Goal: Information Seeking & Learning: Learn about a topic

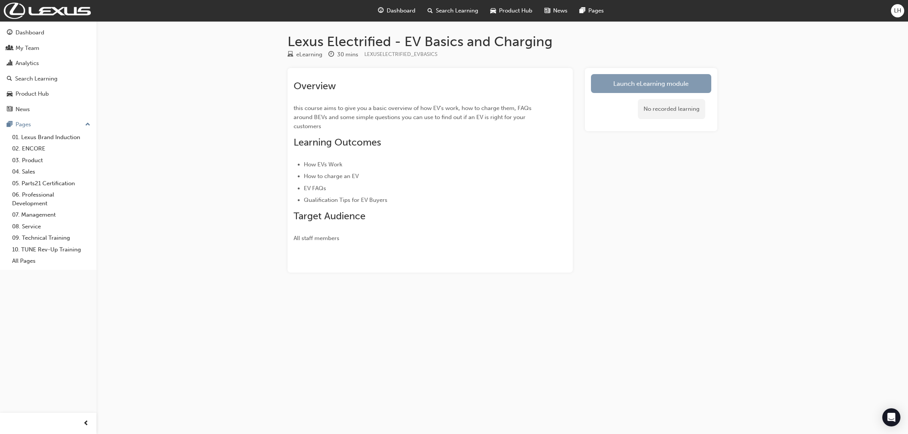
click at [625, 86] on link "Launch eLearning module" at bounding box center [651, 83] width 120 height 19
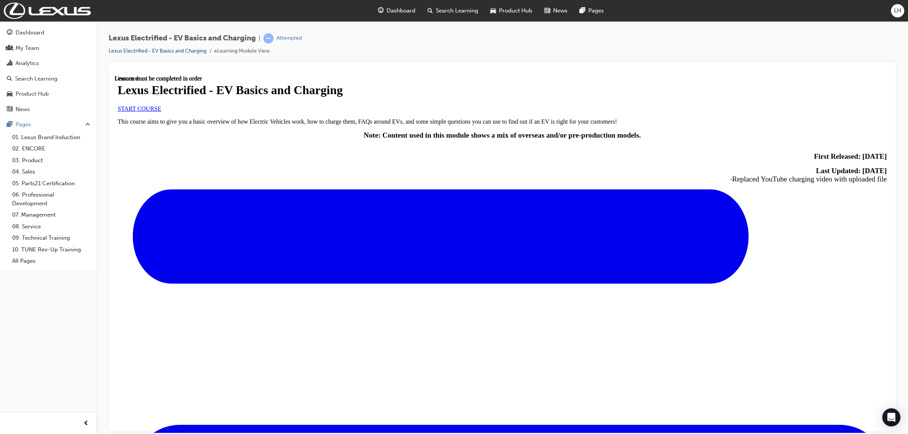
click at [161, 112] on link "START COURSE" at bounding box center [140, 108] width 44 height 6
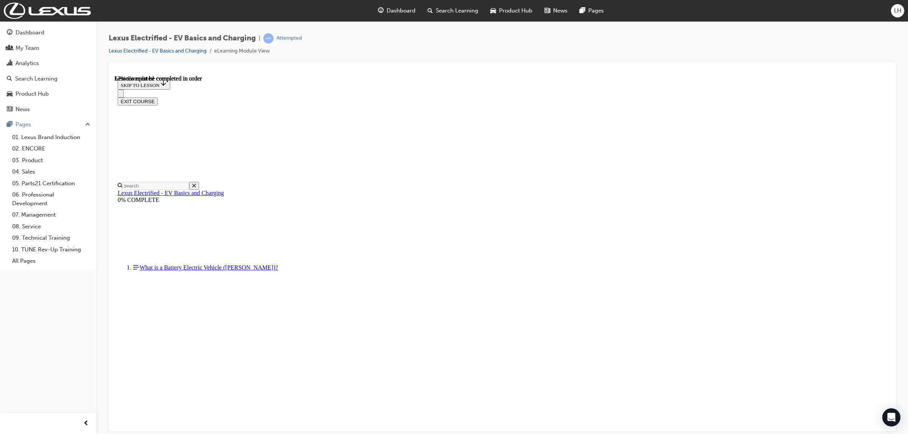
scroll to position [355, 0]
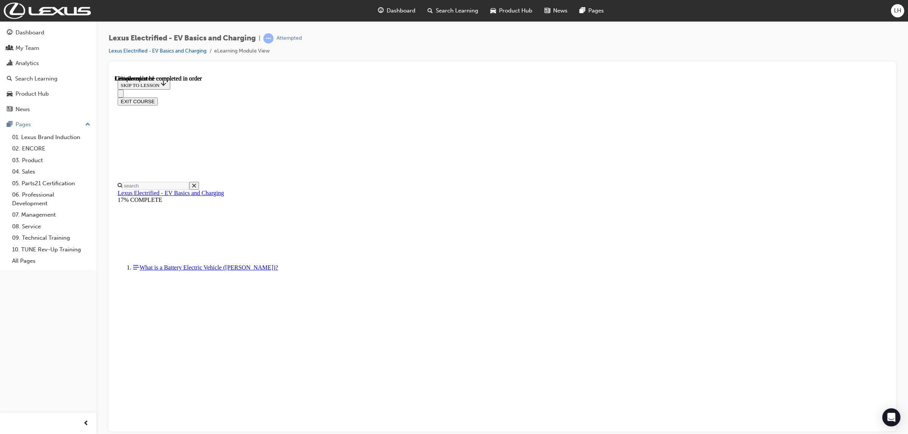
scroll to position [59, 0]
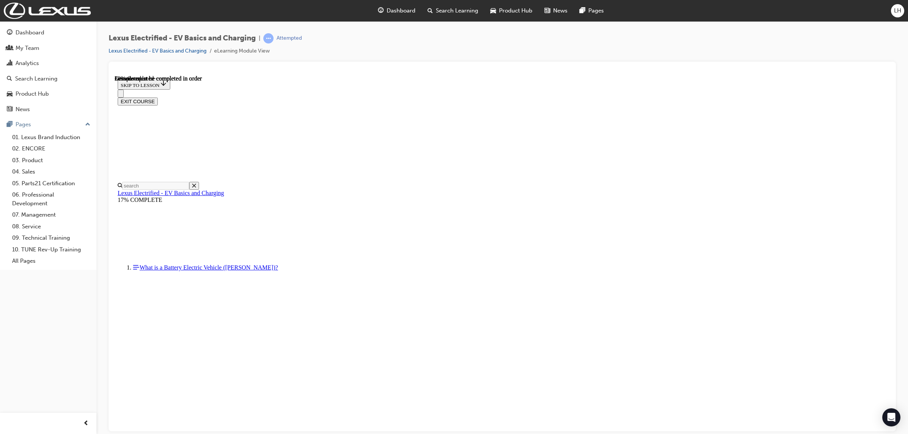
drag, startPoint x: 754, startPoint y: 358, endPoint x: 745, endPoint y: 360, distance: 9.0
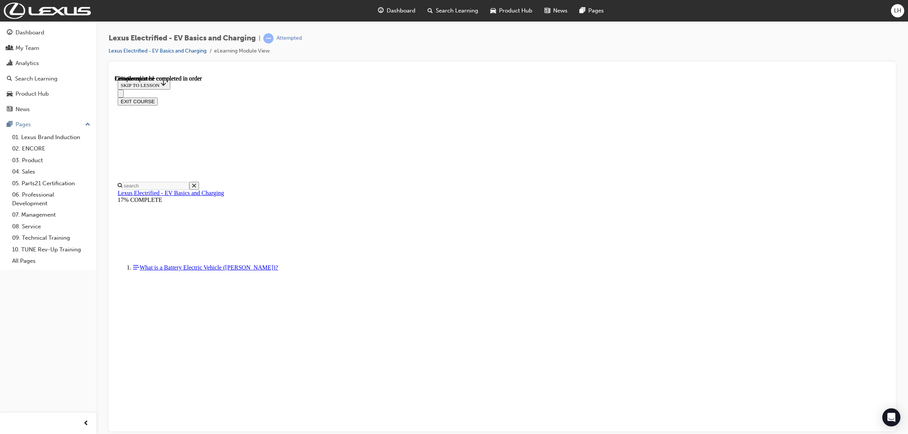
scroll to position [2247, 0]
drag, startPoint x: 754, startPoint y: 364, endPoint x: 746, endPoint y: 365, distance: 8.5
drag, startPoint x: 629, startPoint y: 363, endPoint x: 392, endPoint y: 362, distance: 236.9
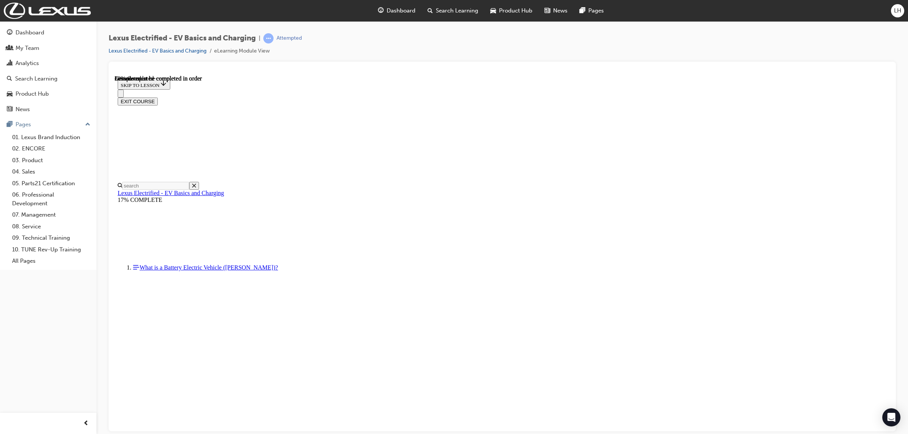
drag, startPoint x: 752, startPoint y: 373, endPoint x: 746, endPoint y: 375, distance: 6.7
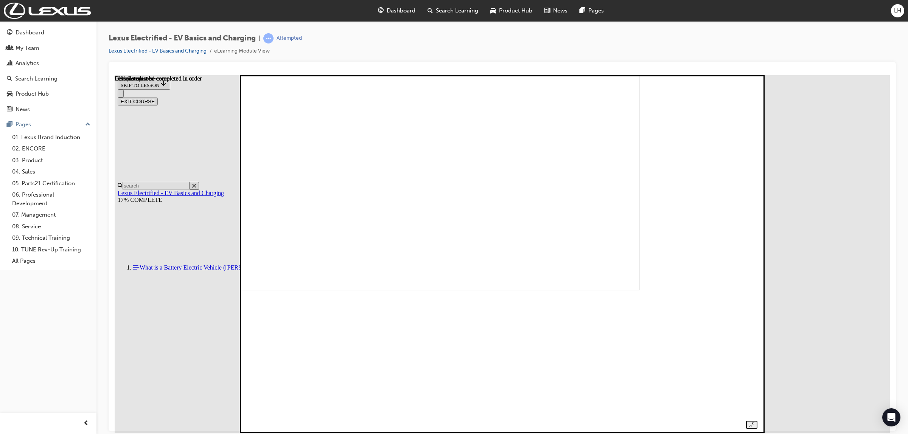
click at [517, 268] on img at bounding box center [390, 118] width 499 height 344
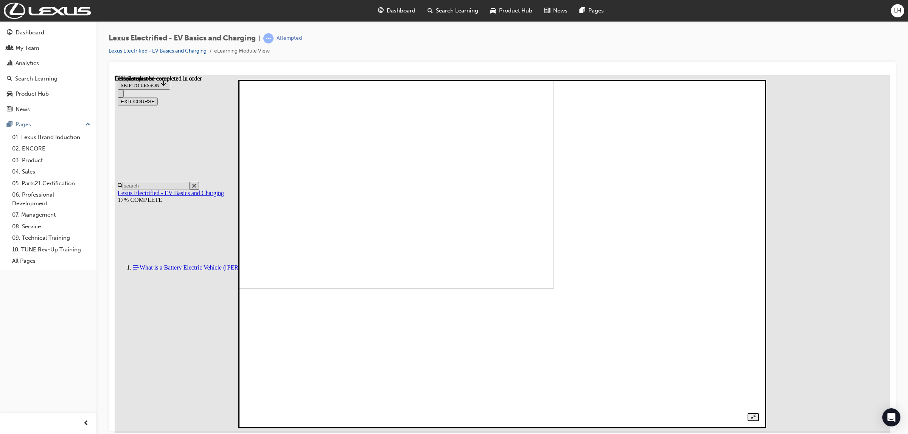
click at [534, 268] on img at bounding box center [303, 122] width 502 height 332
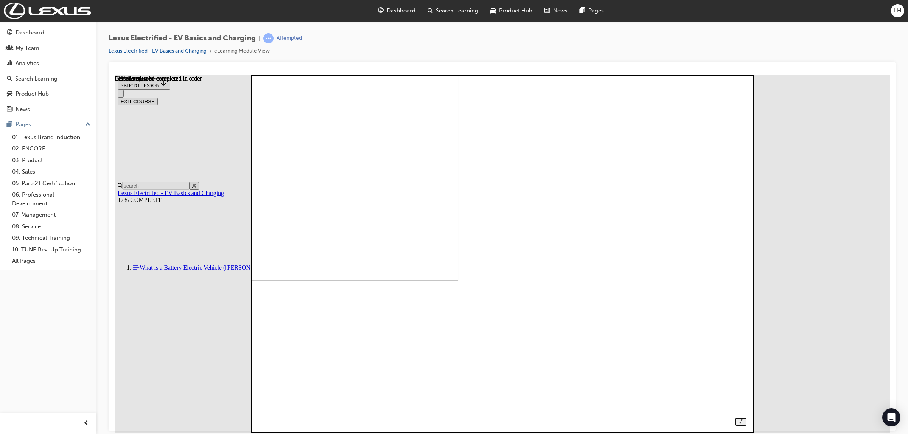
click at [458, 266] on img at bounding box center [219, 101] width 477 height 358
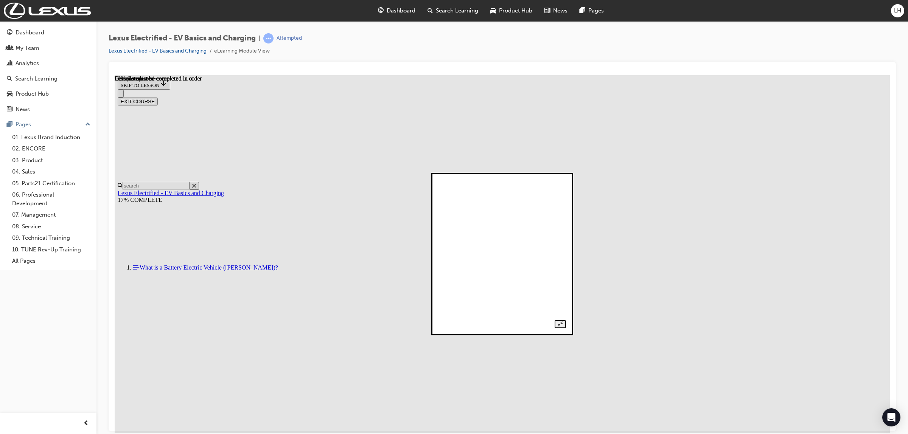
click at [356, 265] on img at bounding box center [298, 226] width 116 height 146
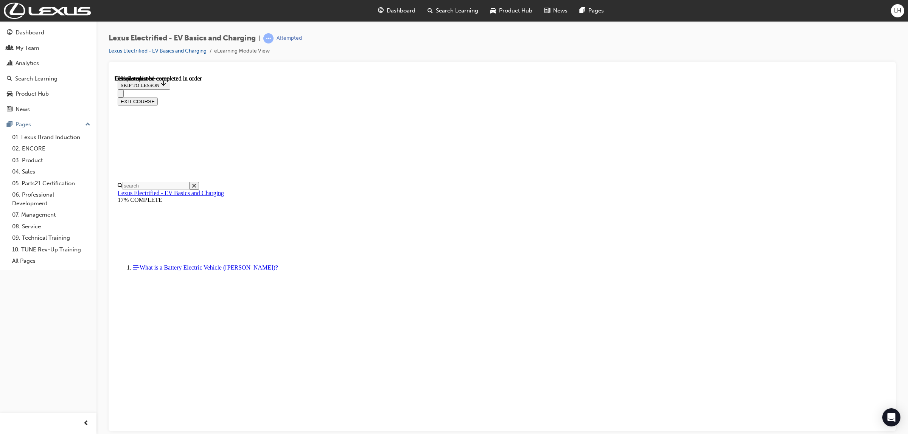
drag, startPoint x: 472, startPoint y: 258, endPoint x: 678, endPoint y: 260, distance: 205.9
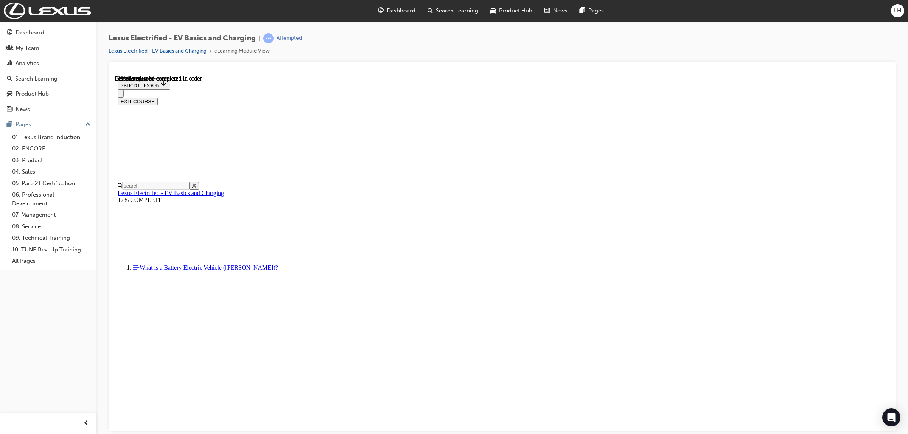
drag, startPoint x: 415, startPoint y: 374, endPoint x: 420, endPoint y: 373, distance: 5.0
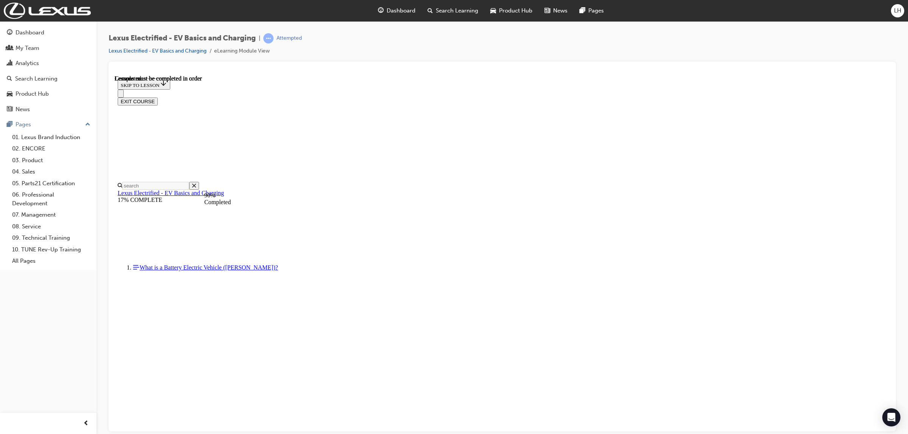
scroll to position [473, 0]
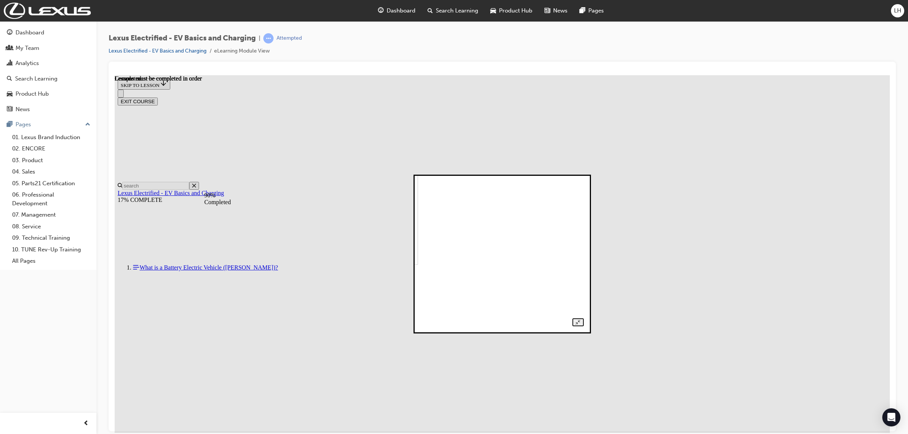
click at [418, 265] on img at bounding box center [342, 193] width 152 height 143
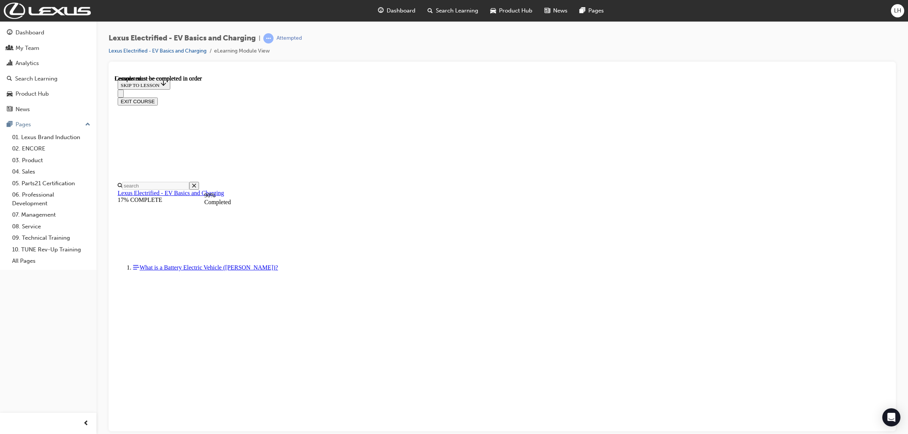
drag, startPoint x: 378, startPoint y: 335, endPoint x: 649, endPoint y: 338, distance: 271.7
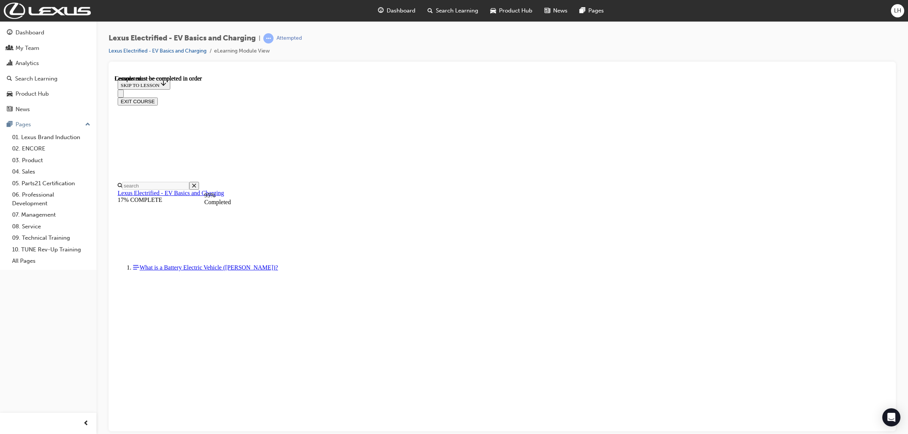
drag, startPoint x: 419, startPoint y: 300, endPoint x: 651, endPoint y: 307, distance: 231.7
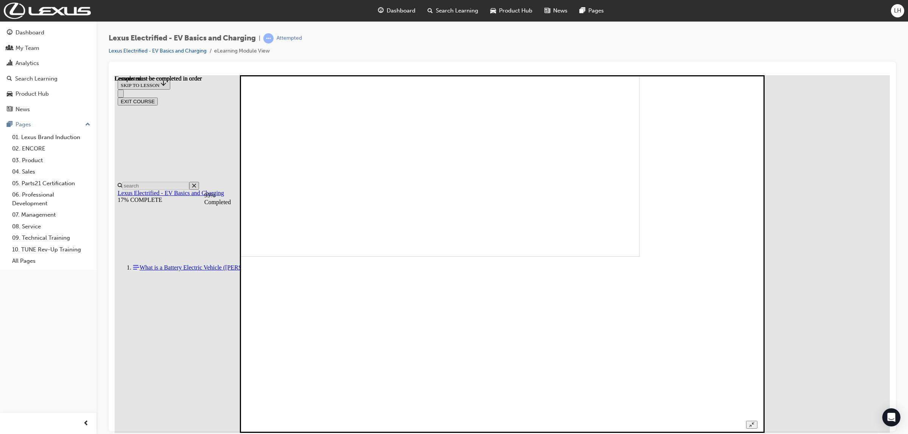
click at [443, 257] on img at bounding box center [390, 84] width 499 height 344
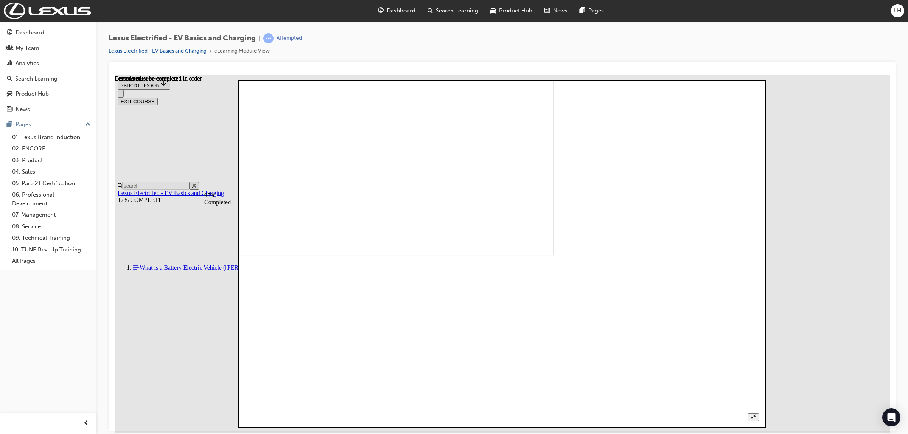
click at [514, 255] on img at bounding box center [303, 89] width 502 height 332
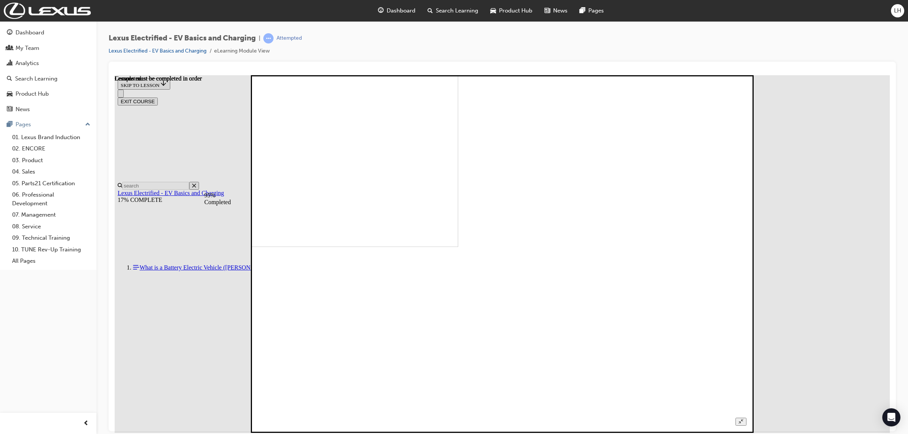
click at [458, 247] on img at bounding box center [219, 68] width 477 height 358
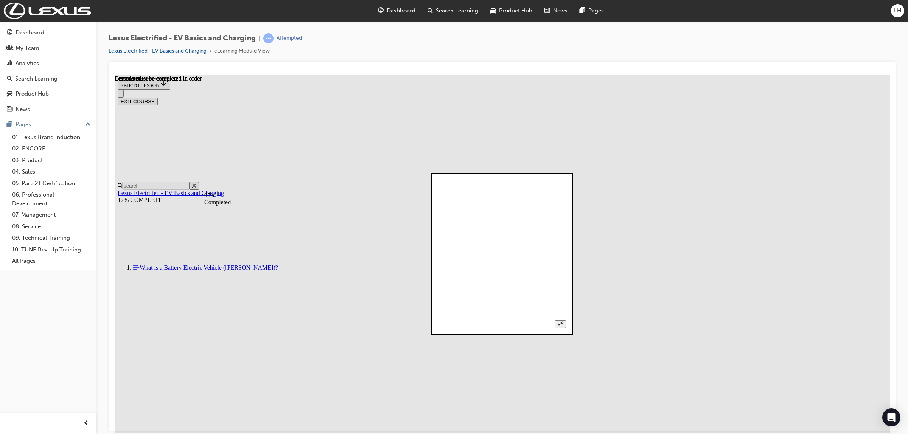
click at [566, 293] on div at bounding box center [502, 254] width 127 height 148
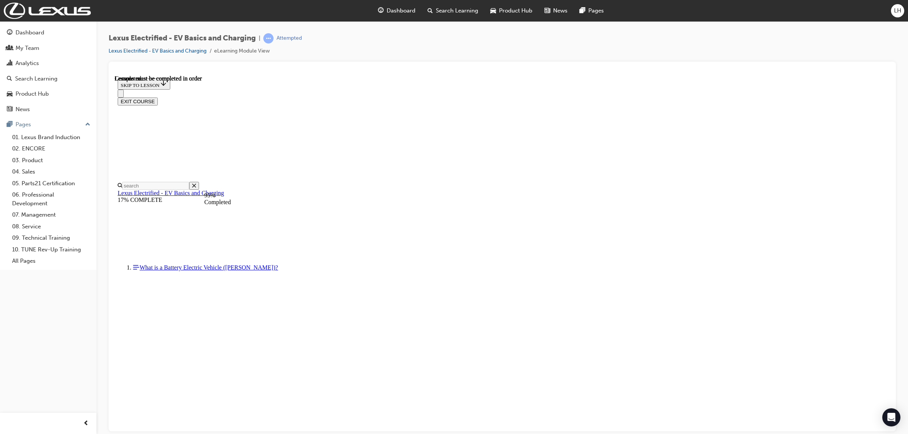
scroll to position [2823, 0]
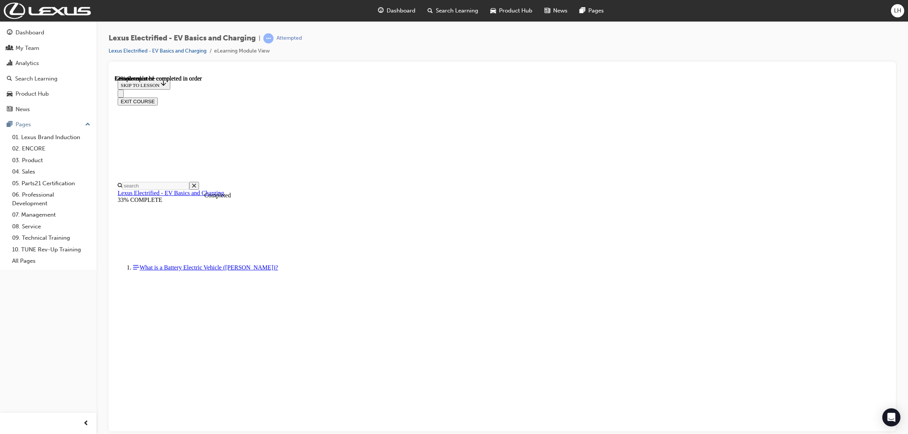
scroll to position [402, 0]
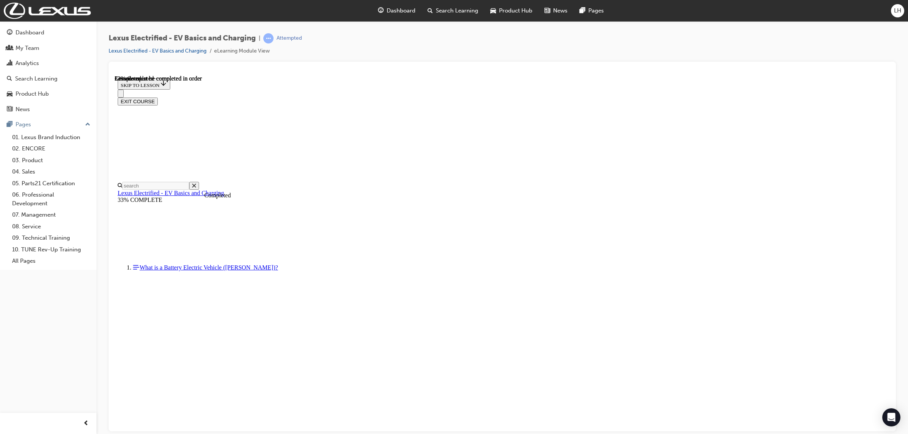
scroll to position [905, 0]
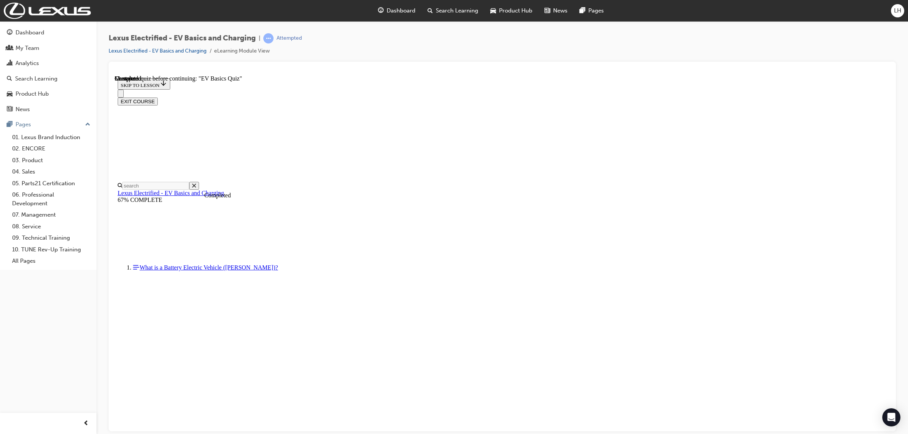
radio input "true"
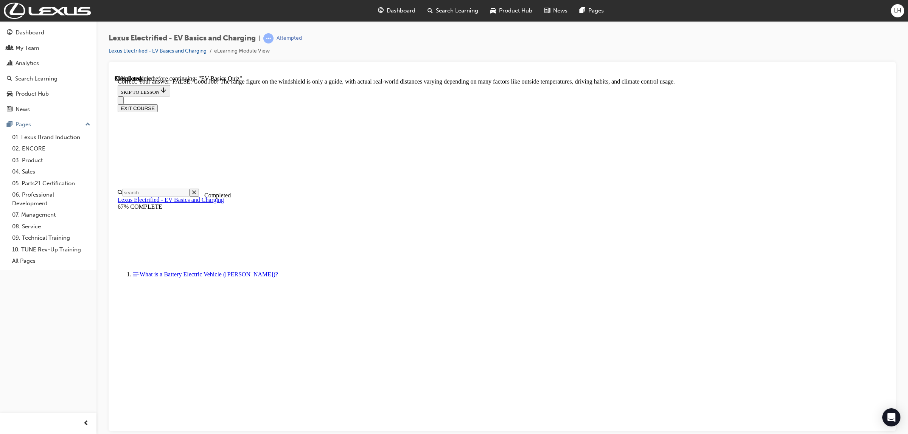
scroll to position [46, 0]
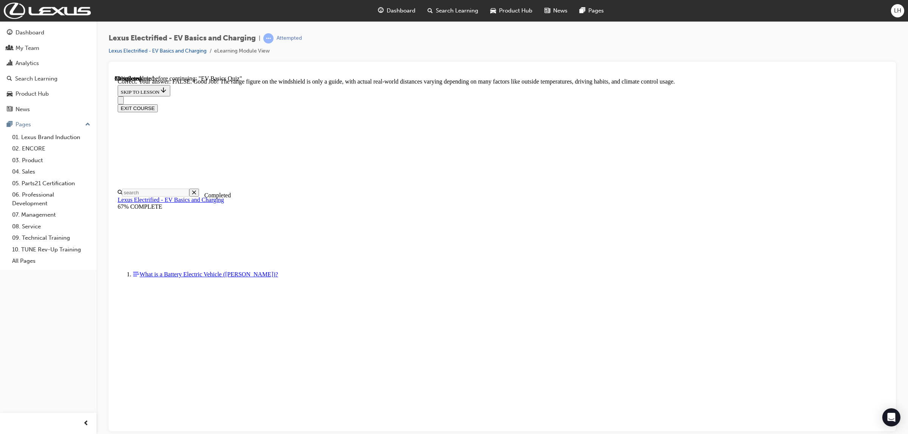
radio input "true"
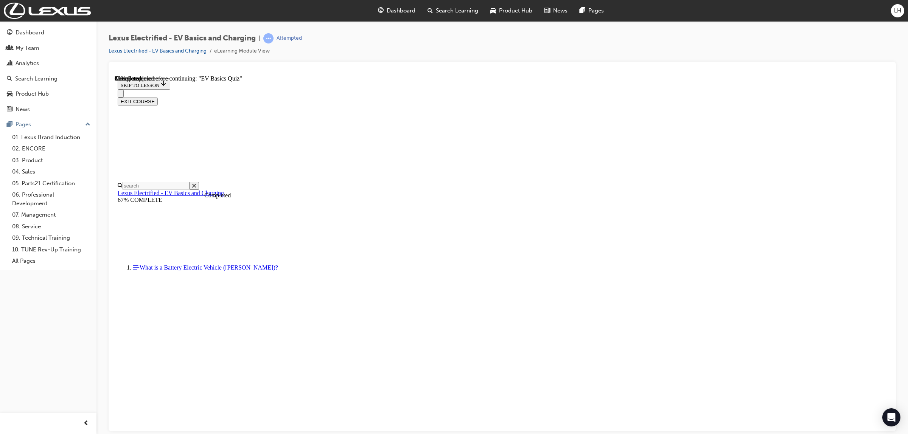
checkbox input "true"
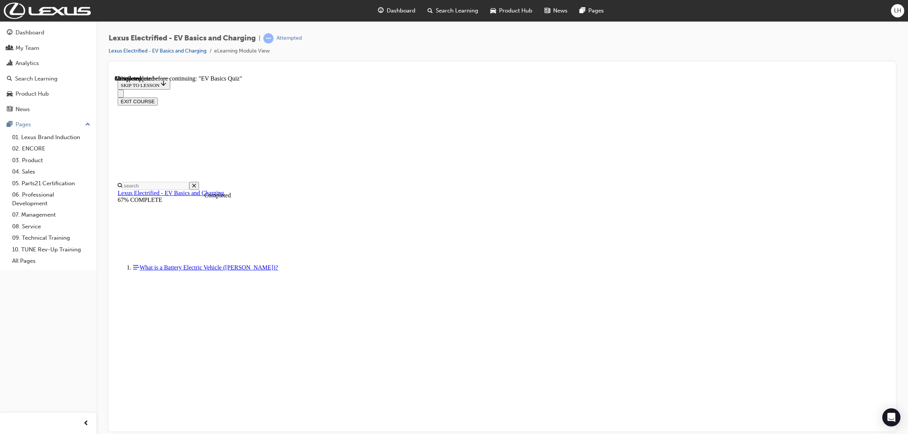
checkbox input "true"
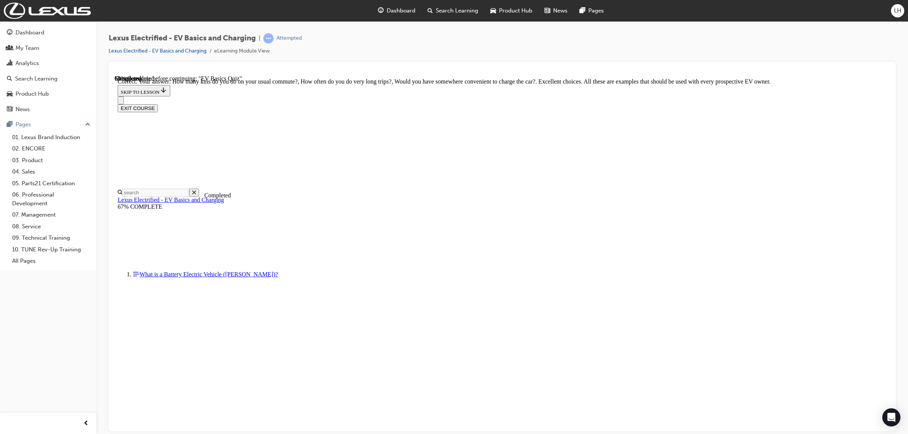
scroll to position [98, 0]
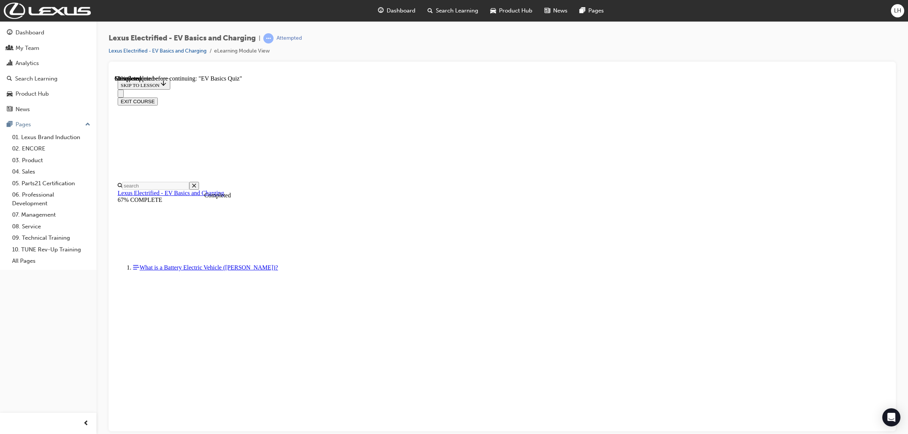
scroll to position [23, 0]
radio input "true"
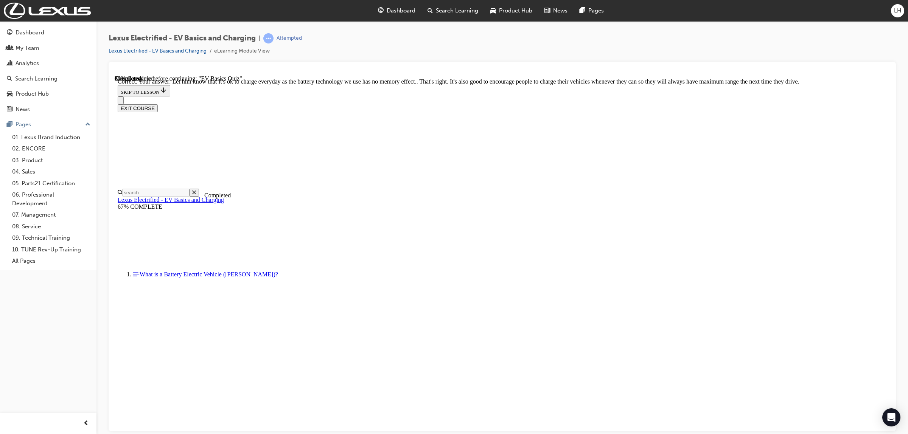
scroll to position [54, 0]
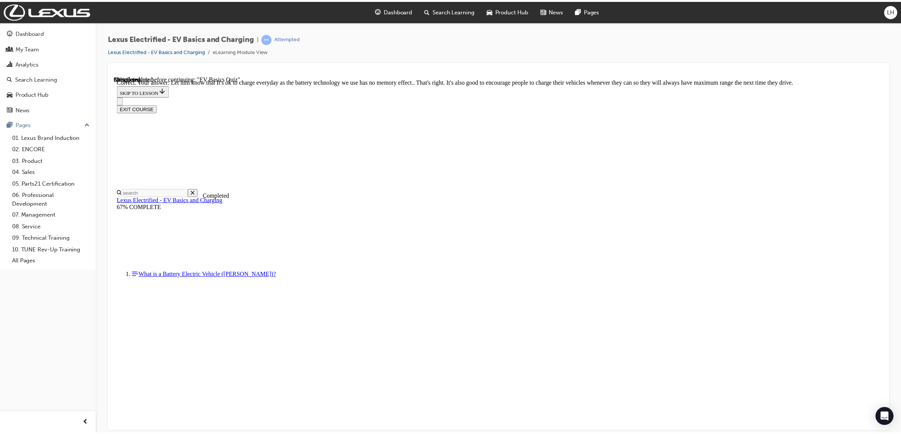
scroll to position [23, 0]
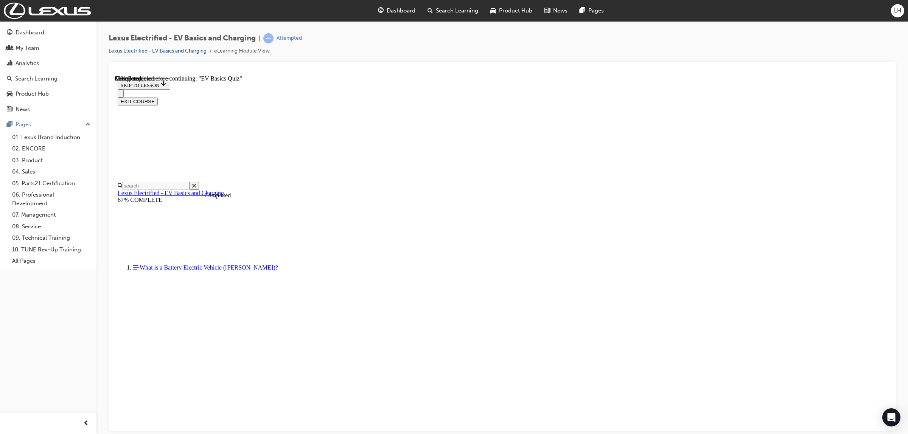
radio input "true"
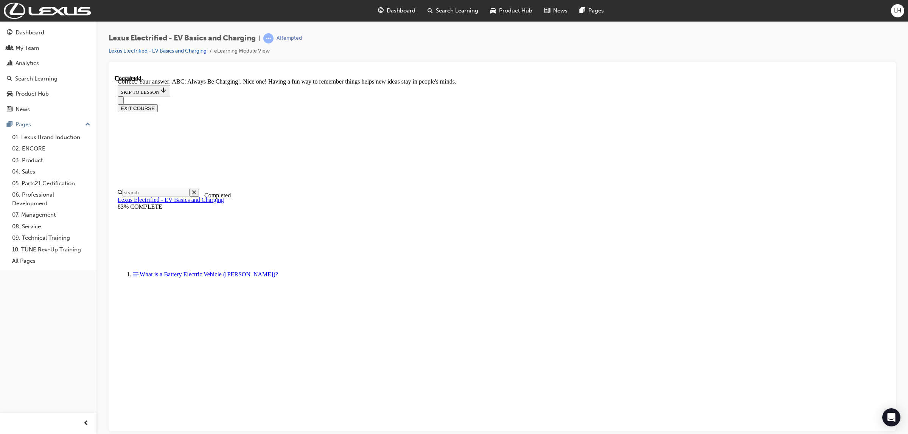
scroll to position [55, 0]
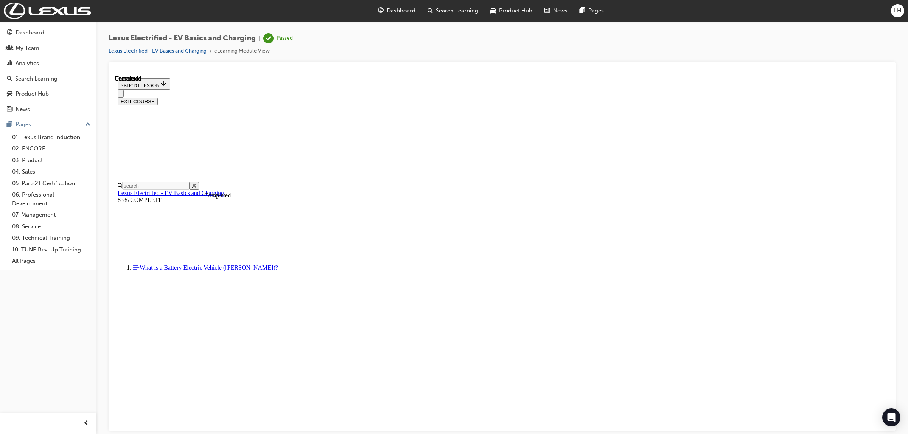
scroll to position [53, 0]
click at [158, 97] on button "EXIT COURSE" at bounding box center [138, 101] width 40 height 8
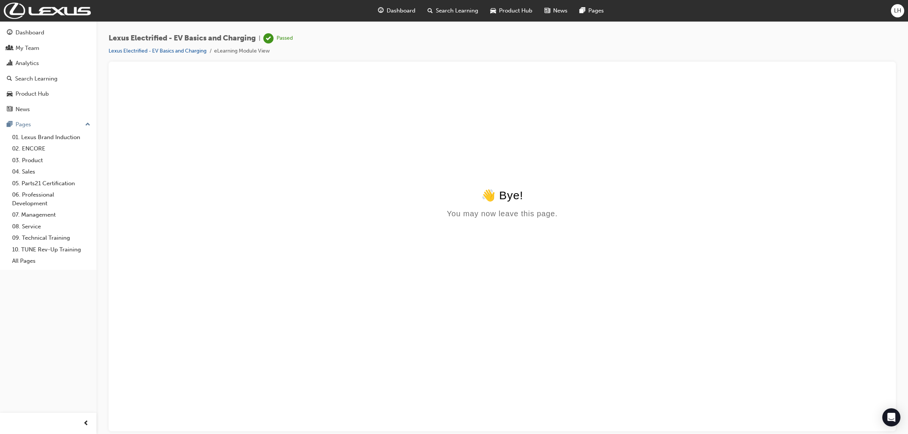
scroll to position [0, 0]
